Goal: Transaction & Acquisition: Purchase product/service

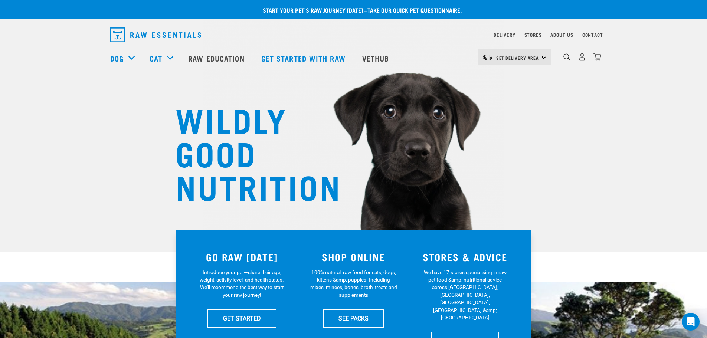
click at [572, 59] on div "0" at bounding box center [582, 57] width 38 height 17
click at [572, 60] on div "0" at bounding box center [582, 57] width 38 height 17
click at [566, 61] on img "dropdown navigation" at bounding box center [567, 56] width 7 height 7
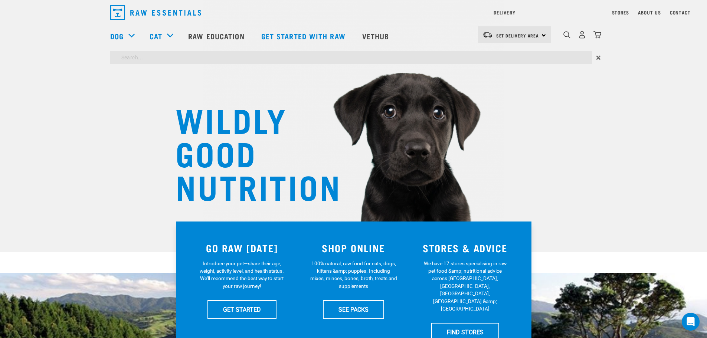
paste input "korurepets"
type input "korurepets"
